Goal: Check status: Check status

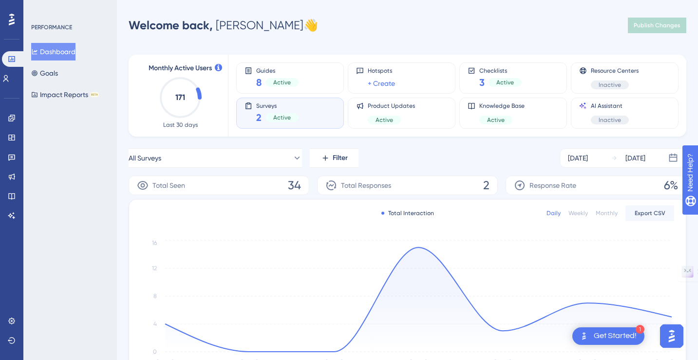
click at [293, 108] on span "Surveys" at bounding box center [277, 105] width 42 height 7
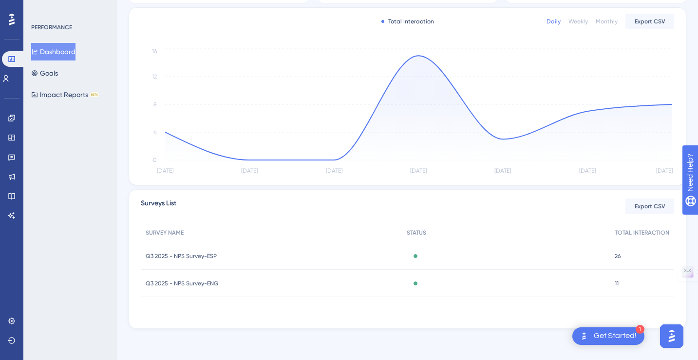
click at [215, 251] on div "Q3 2025 - NPS Survey-ESP Q3 2025 - NPS Survey-[GEOGRAPHIC_DATA]" at bounding box center [271, 255] width 261 height 27
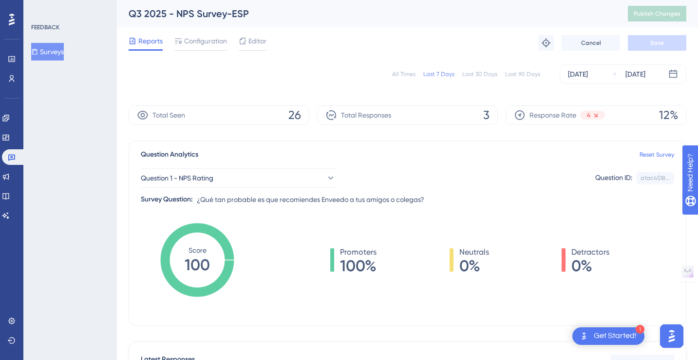
click at [47, 50] on button "Surveys" at bounding box center [47, 52] width 33 height 18
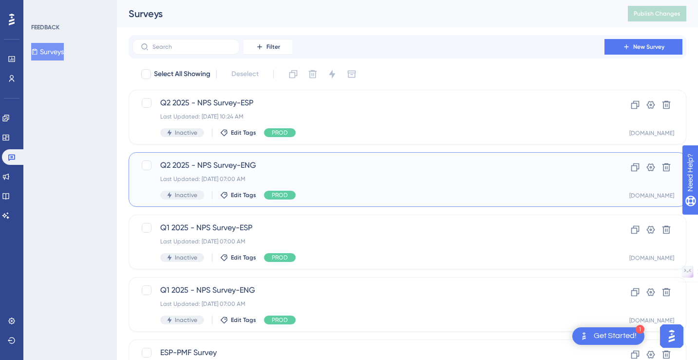
click at [235, 166] on span "Q2 2025 - NPS Survey-ENG" at bounding box center [368, 165] width 417 height 12
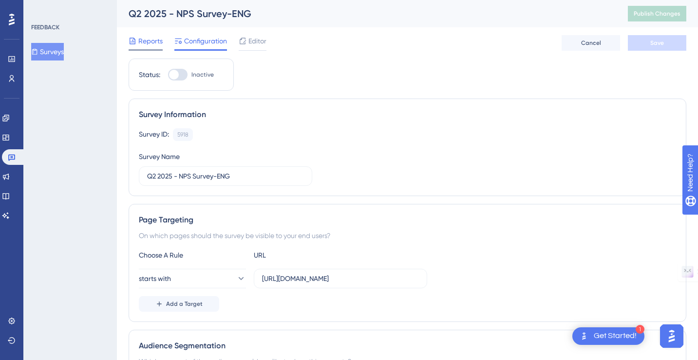
click at [156, 41] on span "Reports" at bounding box center [150, 41] width 24 height 12
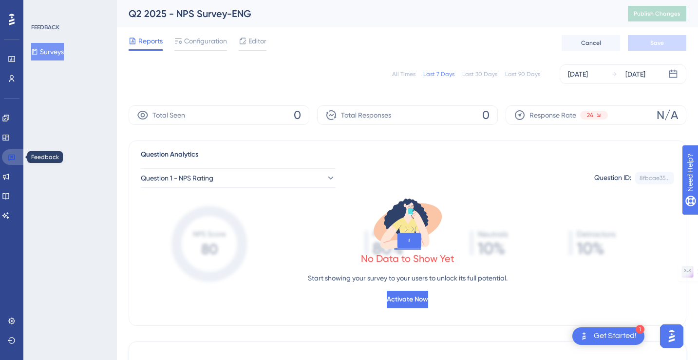
click at [10, 160] on icon at bounding box center [12, 157] width 8 height 8
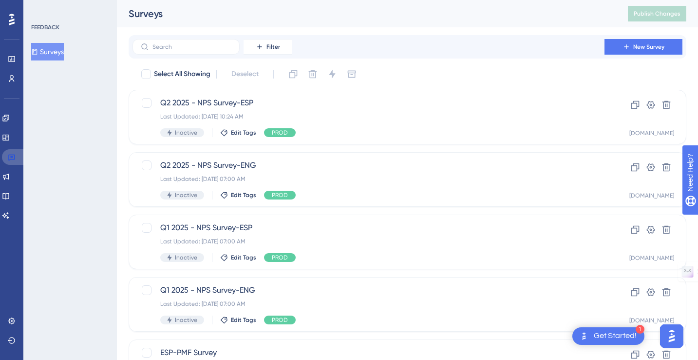
click at [10, 160] on icon at bounding box center [12, 157] width 8 height 8
click at [12, 57] on icon at bounding box center [12, 59] width 8 height 8
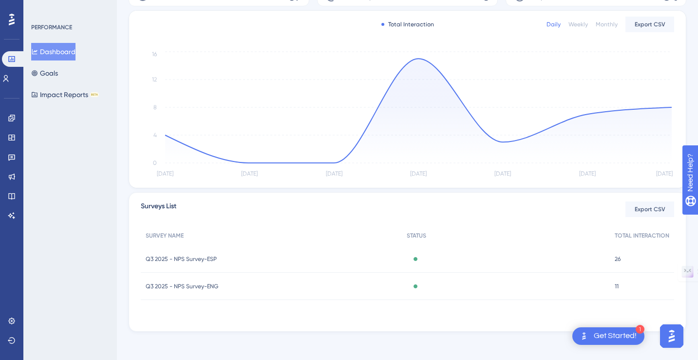
scroll to position [192, 0]
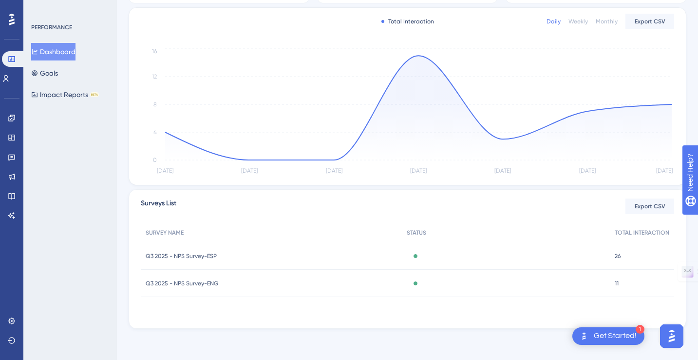
click at [191, 280] on span "Q3 2025 - NPS Survey-ENG" at bounding box center [182, 283] width 73 height 8
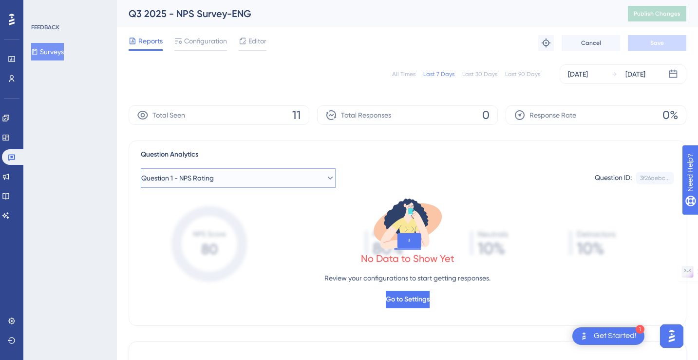
click at [326, 177] on icon at bounding box center [331, 178] width 10 height 10
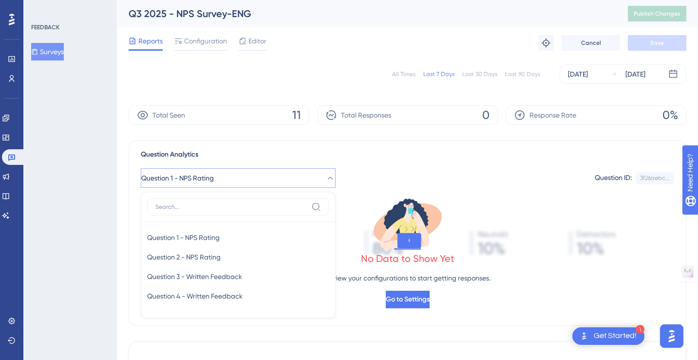
scroll to position [75, 0]
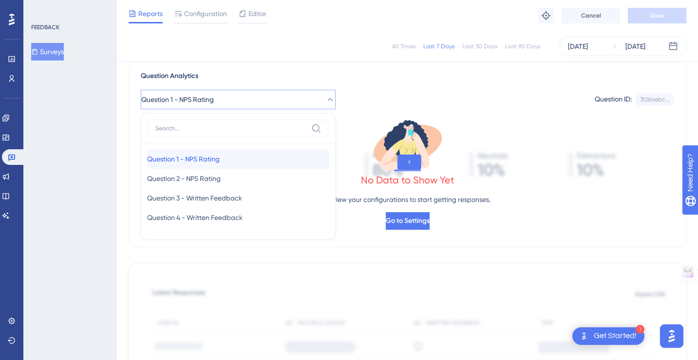
click at [279, 157] on div "Question 1 - NPS Rating Question 1 - NPS Rating" at bounding box center [238, 158] width 182 height 19
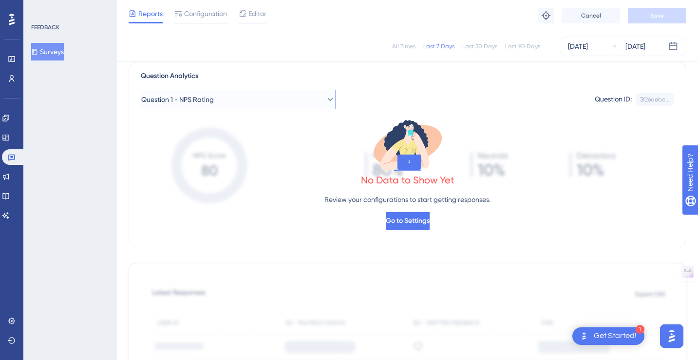
click at [302, 99] on button "Question 1 - NPS Rating" at bounding box center [238, 99] width 195 height 19
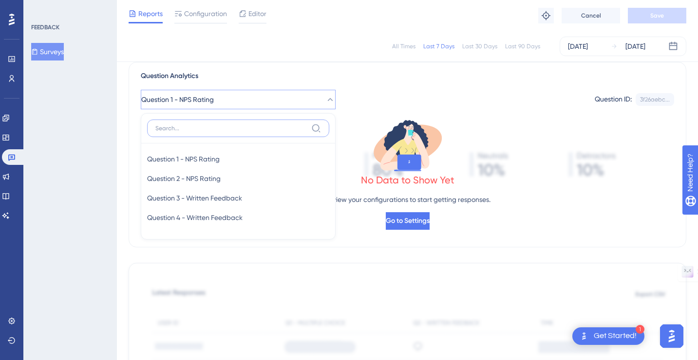
scroll to position [71, 0]
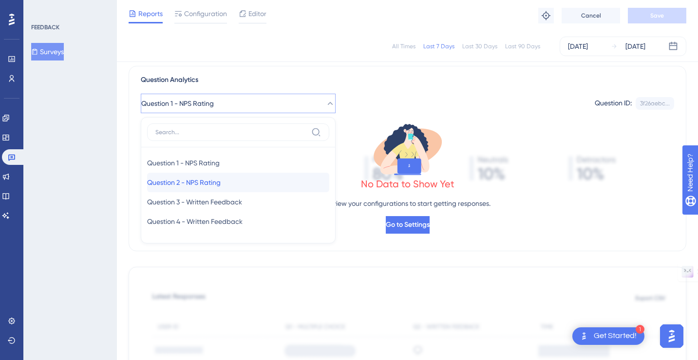
click at [269, 183] on div "Question 2 - NPS Rating Question 2 - NPS Rating" at bounding box center [238, 182] width 182 height 19
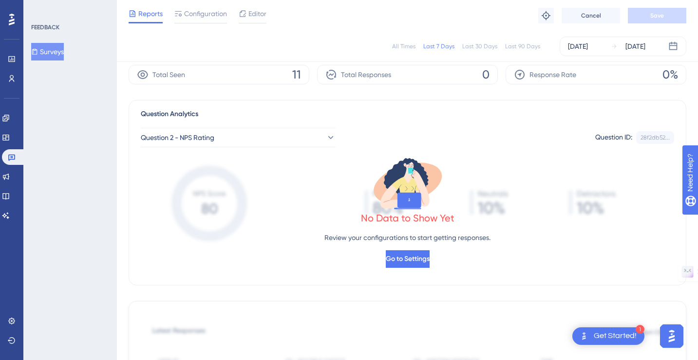
scroll to position [0, 0]
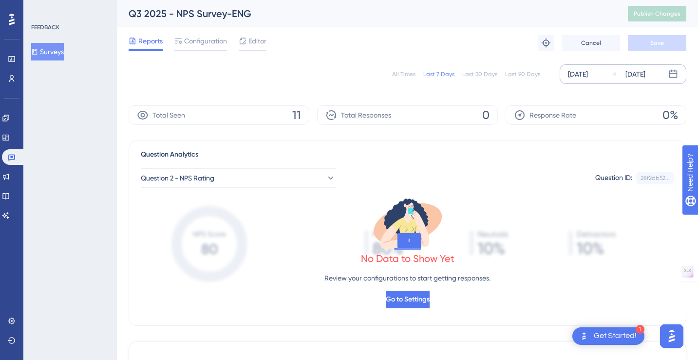
click at [584, 75] on div "[DATE]" at bounding box center [578, 74] width 20 height 12
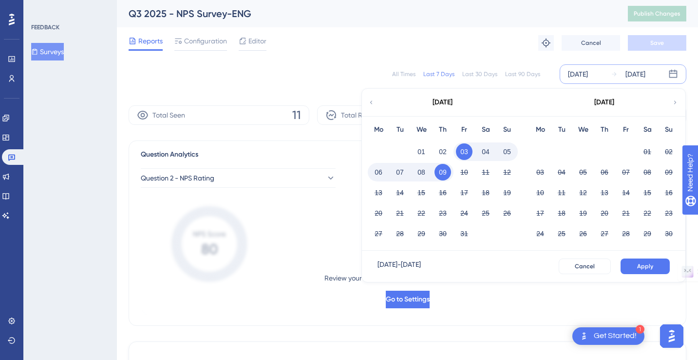
click at [375, 101] on div "[DATE]" at bounding box center [442, 102] width 161 height 27
click at [372, 105] on icon at bounding box center [371, 102] width 7 height 9
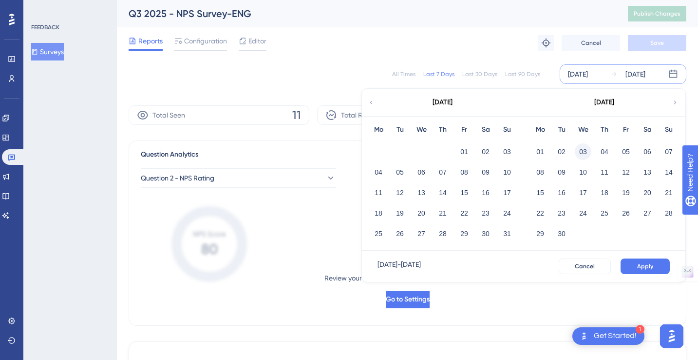
click at [584, 152] on button "03" at bounding box center [583, 151] width 17 height 17
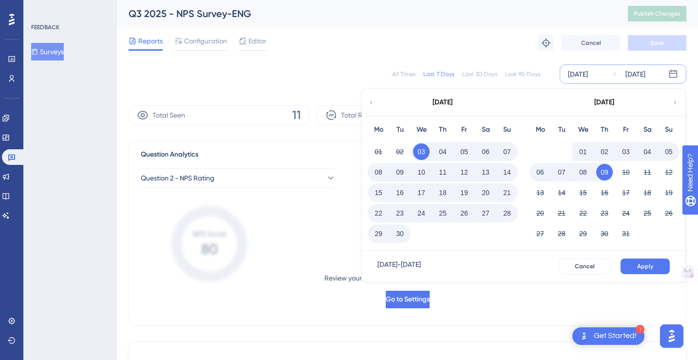
click at [606, 173] on button "09" at bounding box center [604, 172] width 17 height 17
click at [652, 264] on span "Apply" at bounding box center [645, 266] width 16 height 8
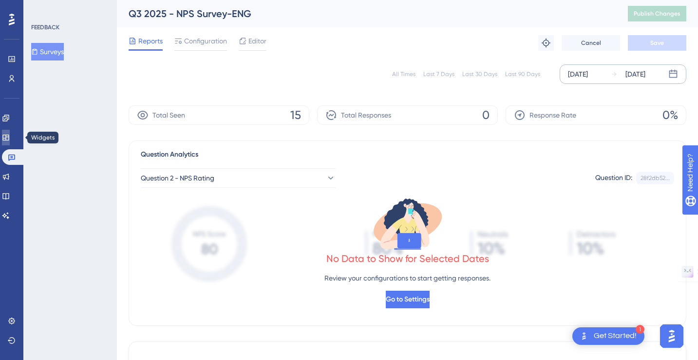
click at [10, 137] on icon at bounding box center [6, 138] width 8 height 8
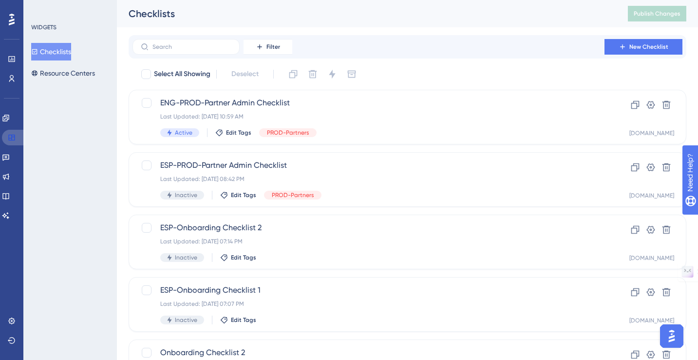
click at [10, 137] on icon at bounding box center [12, 138] width 8 height 8
click at [10, 113] on link at bounding box center [6, 118] width 8 height 16
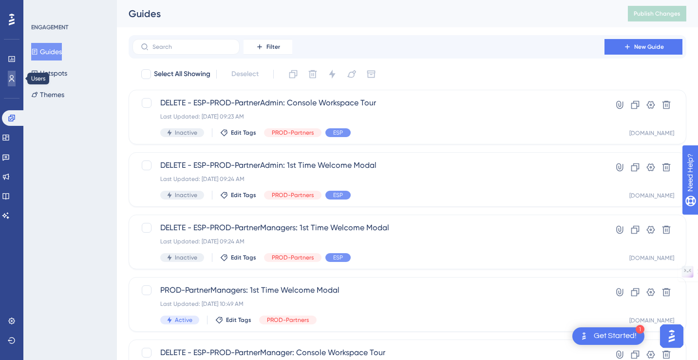
click at [14, 77] on icon at bounding box center [12, 79] width 8 height 8
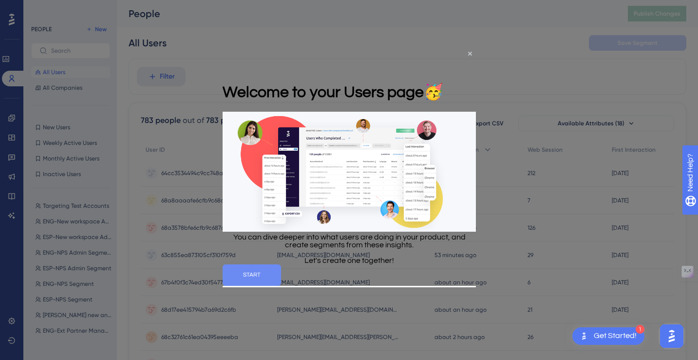
click at [281, 286] on button "START" at bounding box center [251, 274] width 58 height 21
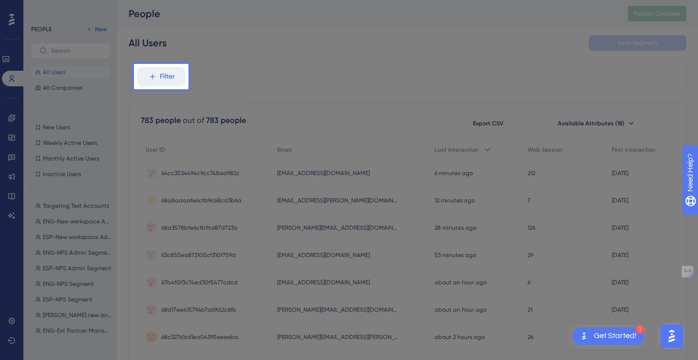
scroll to position [7, 0]
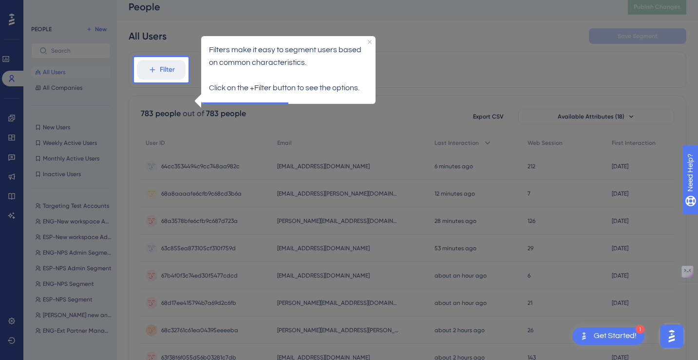
click at [369, 38] on div "Filters make it easy to segment users based on common characteristics. Click on…" at bounding box center [288, 69] width 174 height 66
click at [370, 40] on icon "Close Preview" at bounding box center [370, 41] width 4 height 4
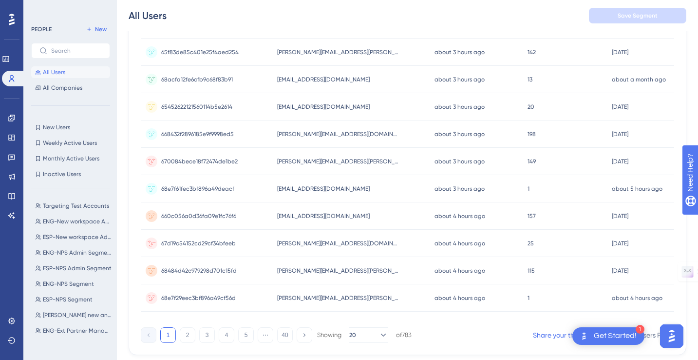
scroll to position [424, 0]
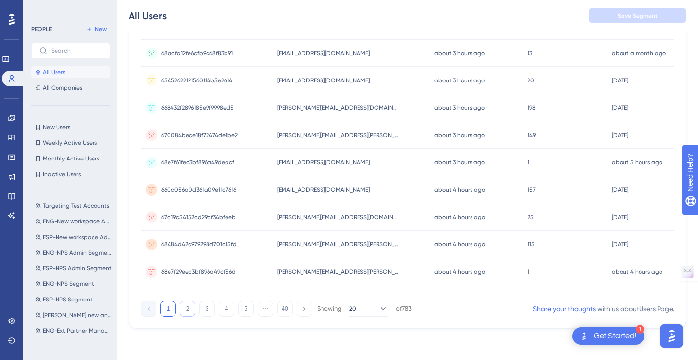
click at [189, 307] on button "2" at bounding box center [188, 309] width 16 height 16
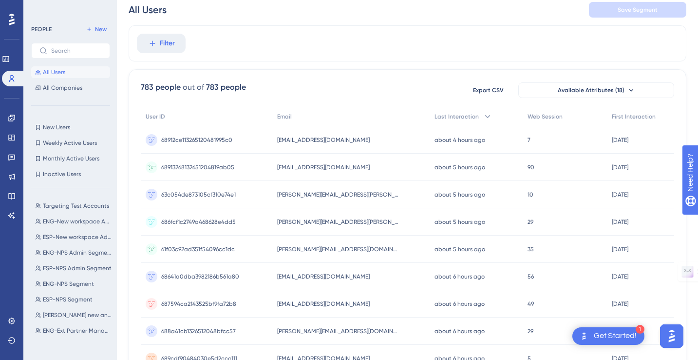
scroll to position [0, 0]
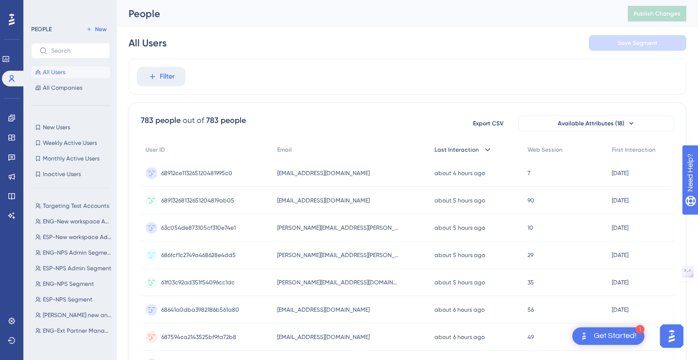
click at [469, 148] on div "Last Interaction" at bounding box center [477, 150] width 94 height 20
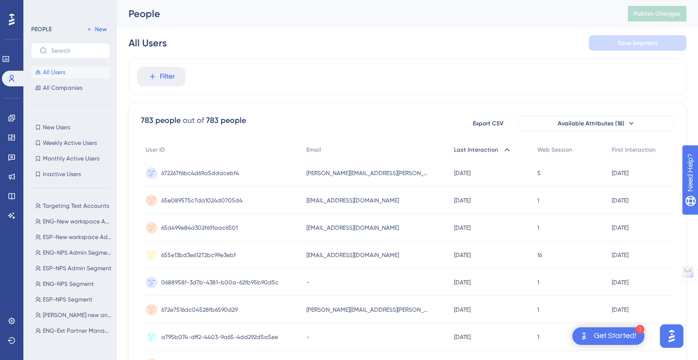
click at [469, 148] on span "Last Interaction" at bounding box center [476, 150] width 44 height 8
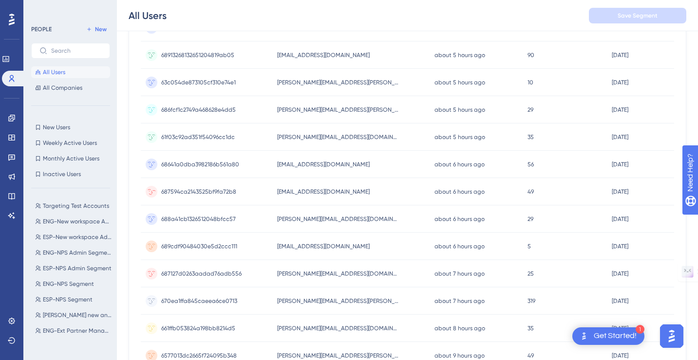
scroll to position [160, 0]
